Goal: Check status

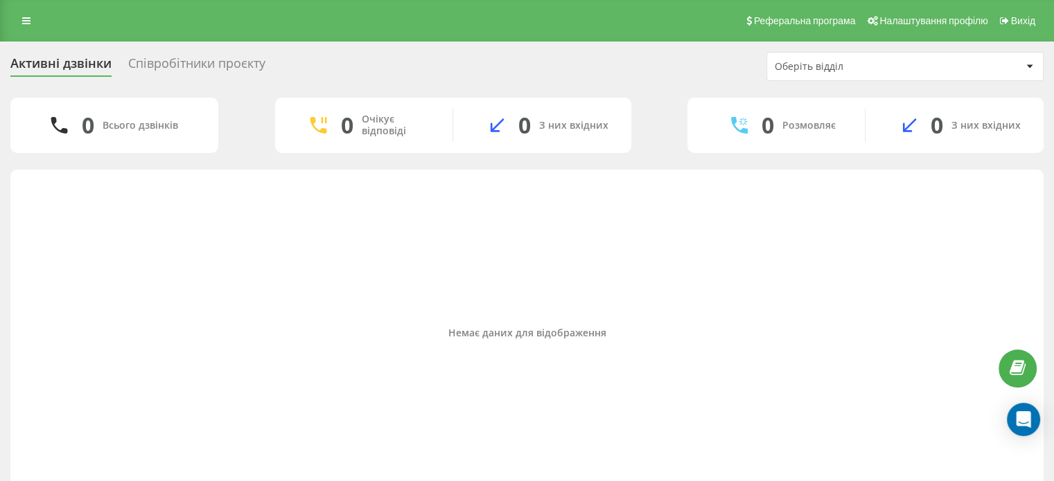
click at [848, 351] on div "Немає даних для відображення" at bounding box center [526, 333] width 1011 height 313
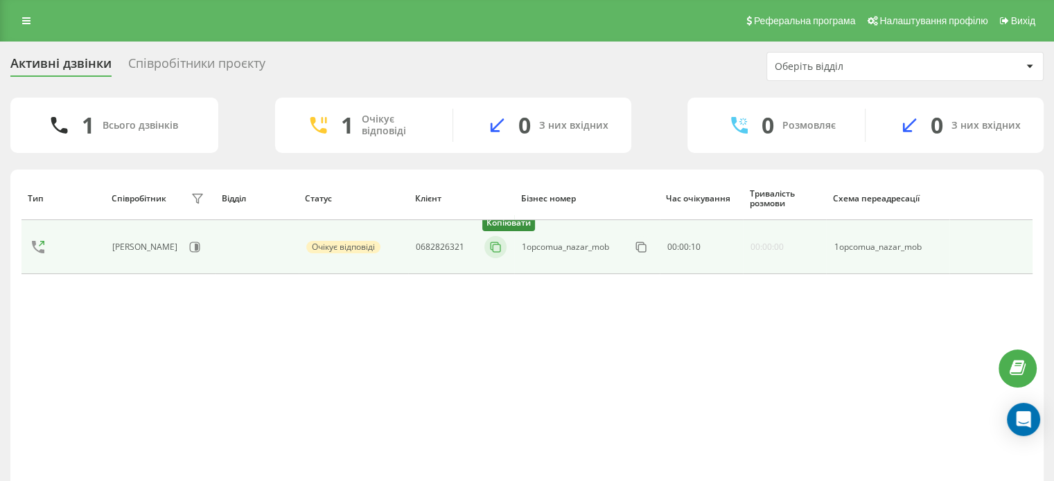
click at [499, 249] on icon at bounding box center [495, 247] width 14 height 14
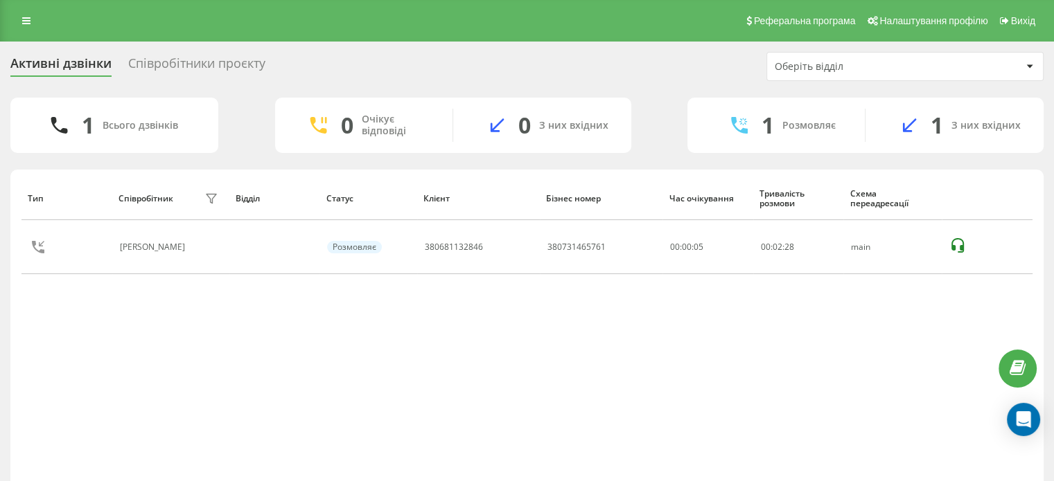
click at [654, 396] on div "Тип Співробітник фільтру Відділ Статус Клієнт Бізнес номер Час очікування Трива…" at bounding box center [526, 333] width 1011 height 313
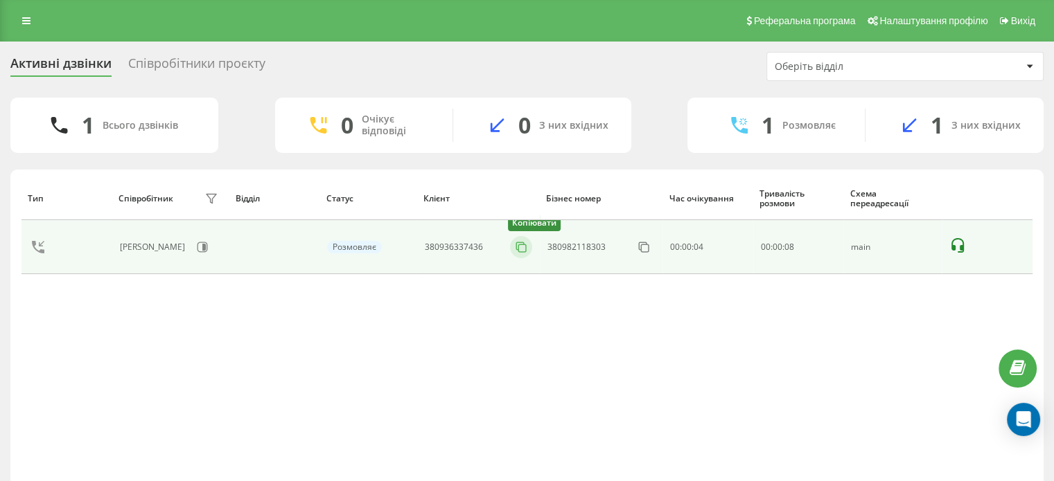
click at [524, 248] on icon at bounding box center [521, 247] width 14 height 14
click at [512, 247] on button at bounding box center [521, 247] width 22 height 15
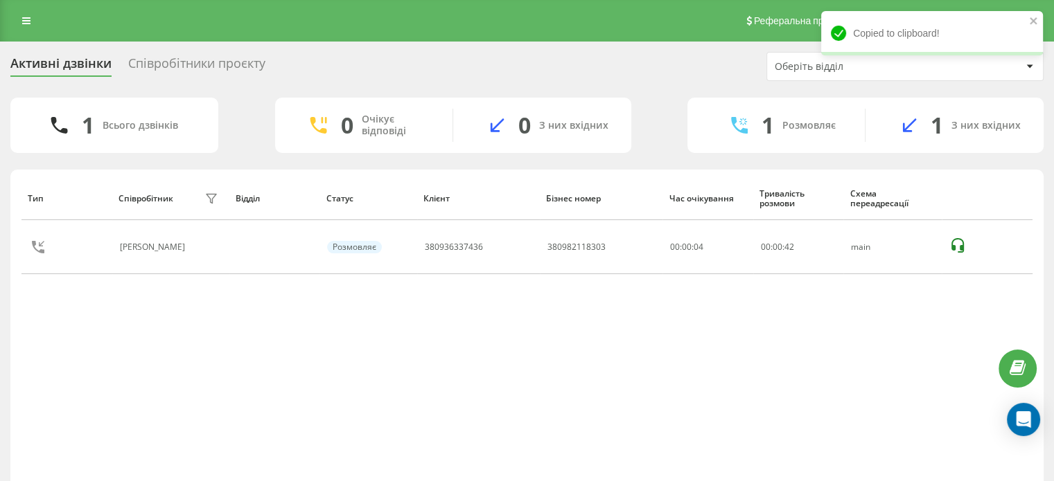
click at [729, 375] on div "Тип Співробітник фільтру Відділ Статус Клієнт Бізнес номер Час очікування Трива…" at bounding box center [526, 333] width 1011 height 313
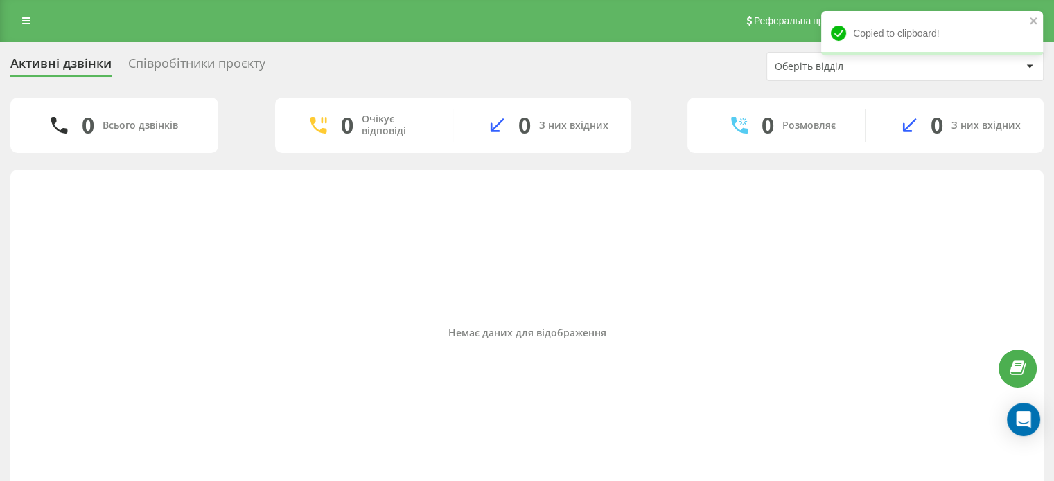
click at [643, 308] on div "Немає даних для відображення" at bounding box center [526, 333] width 1011 height 313
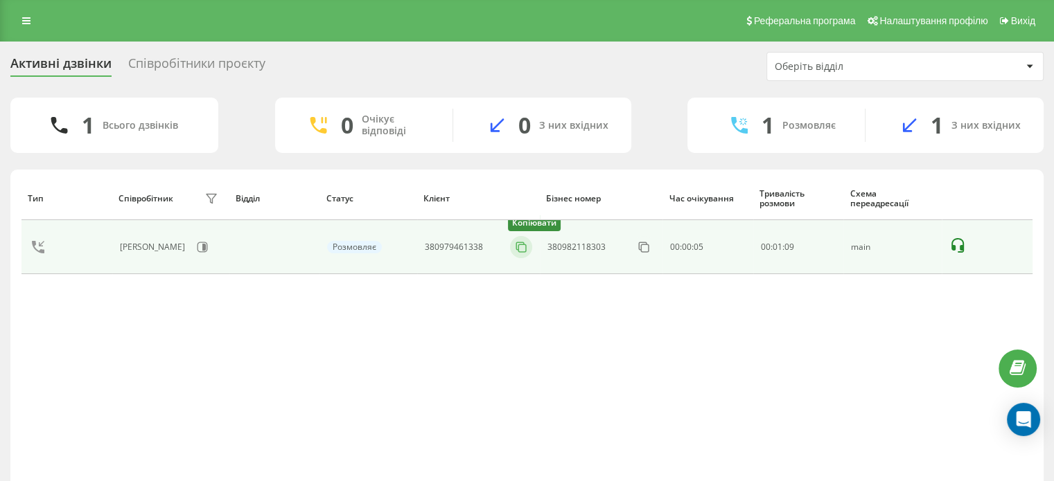
click at [516, 248] on icon at bounding box center [521, 247] width 14 height 14
click at [526, 249] on icon at bounding box center [521, 247] width 14 height 14
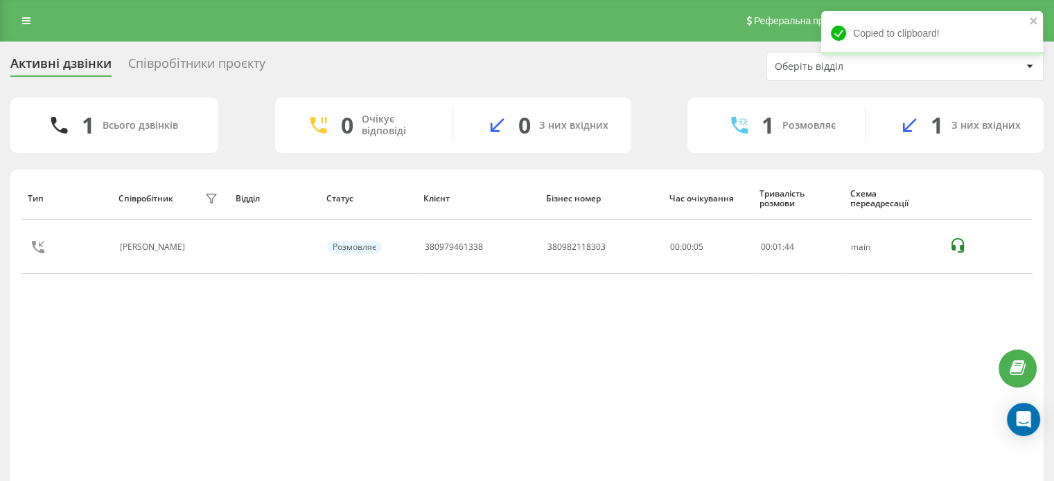
click at [709, 368] on div "Тип Співробітник фільтру Відділ Статус Клієнт Бізнес номер Час очікування Трива…" at bounding box center [526, 333] width 1011 height 313
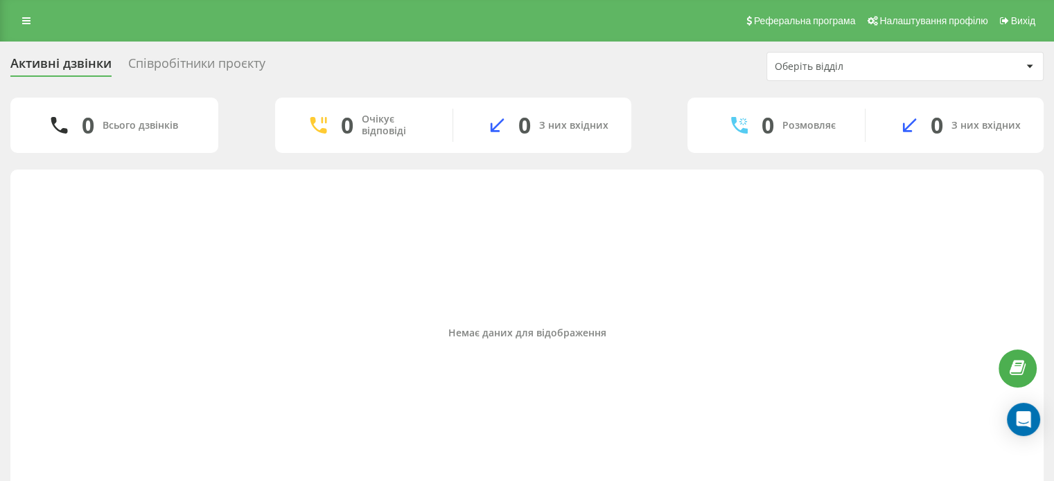
click at [680, 393] on div "Немає даних для відображення" at bounding box center [526, 333] width 1011 height 313
click at [716, 274] on div "Немає даних для відображення" at bounding box center [526, 333] width 1011 height 313
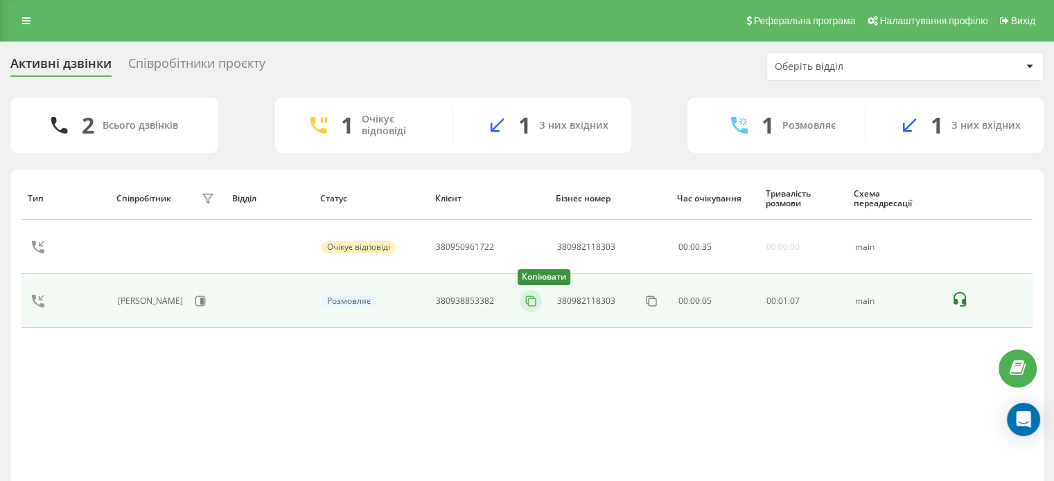
click at [526, 299] on icon at bounding box center [530, 300] width 8 height 8
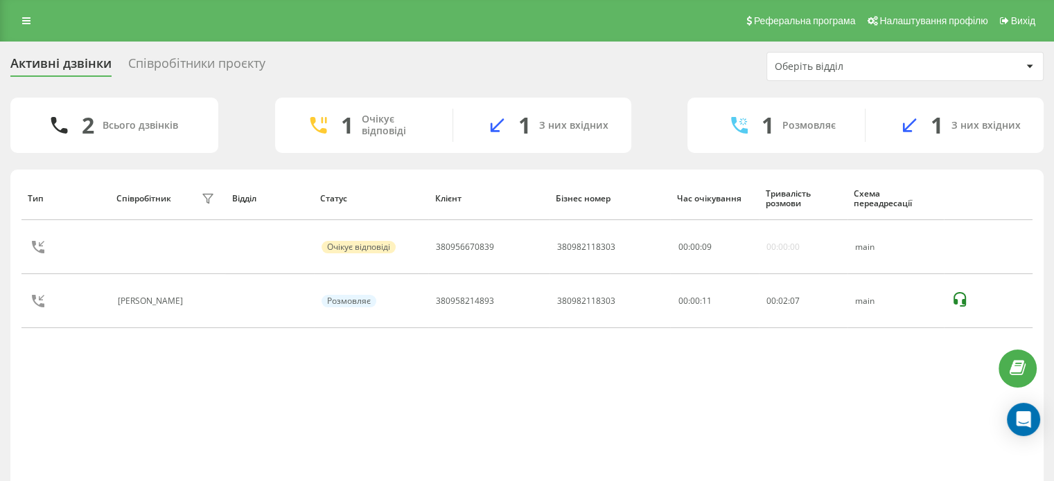
click at [792, 395] on div "Тип Співробітник фільтру Відділ Статус Клієнт Бізнес номер Час очікування Трива…" at bounding box center [526, 333] width 1011 height 313
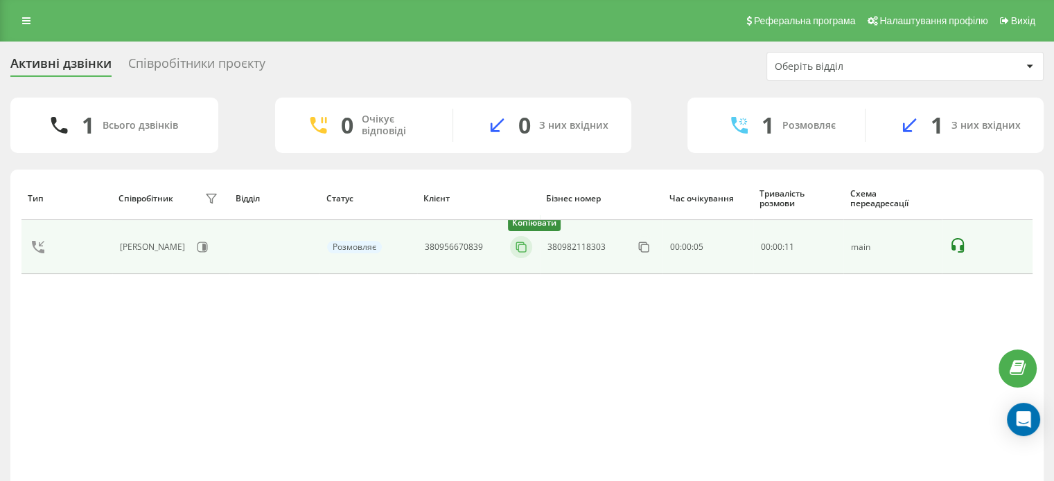
click at [521, 247] on icon at bounding box center [521, 247] width 14 height 14
click at [519, 245] on rect at bounding box center [522, 249] width 8 height 8
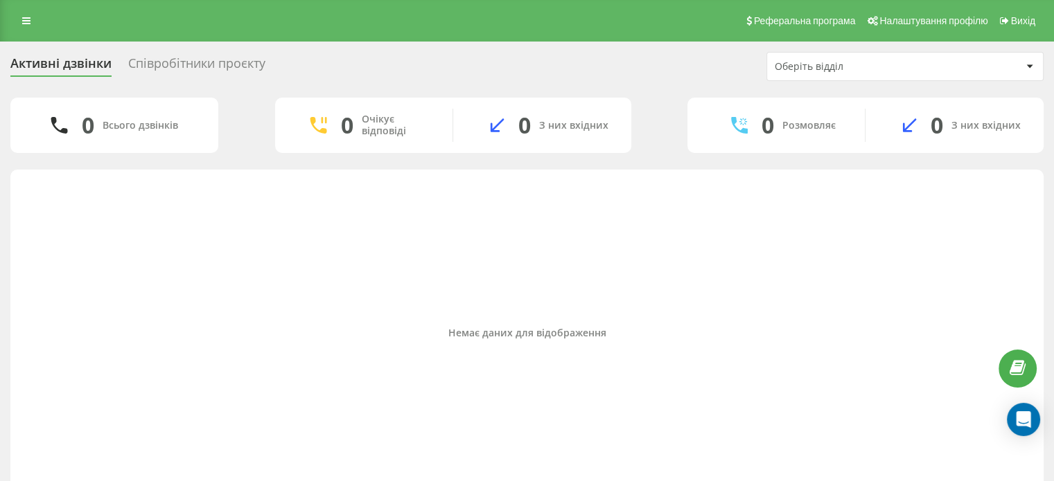
click at [729, 360] on div "Немає даних для відображення" at bounding box center [526, 333] width 1011 height 313
